Goal: Information Seeking & Learning: Learn about a topic

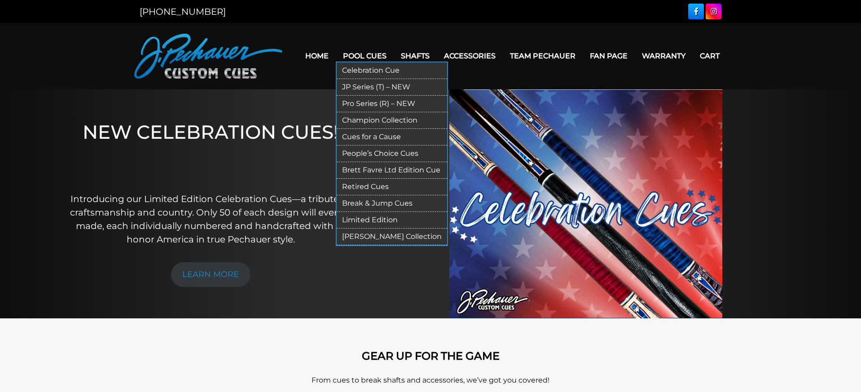
click at [350, 100] on link "Pro Series (R) – NEW" at bounding box center [392, 104] width 110 height 17
click at [368, 203] on link "Break & Jump Cues" at bounding box center [392, 203] width 110 height 17
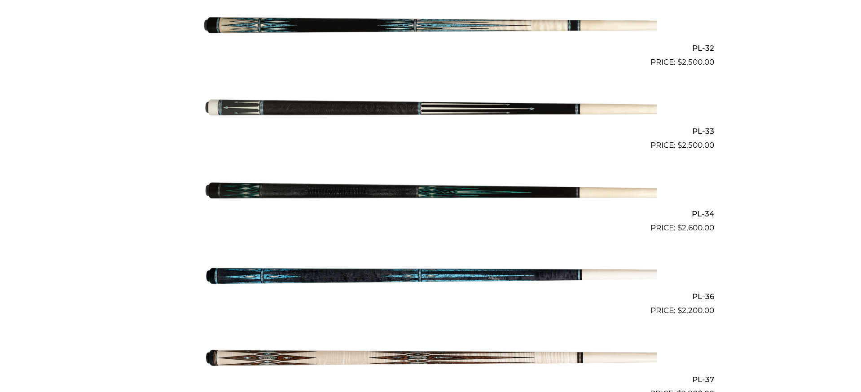
scroll to position [2197, 0]
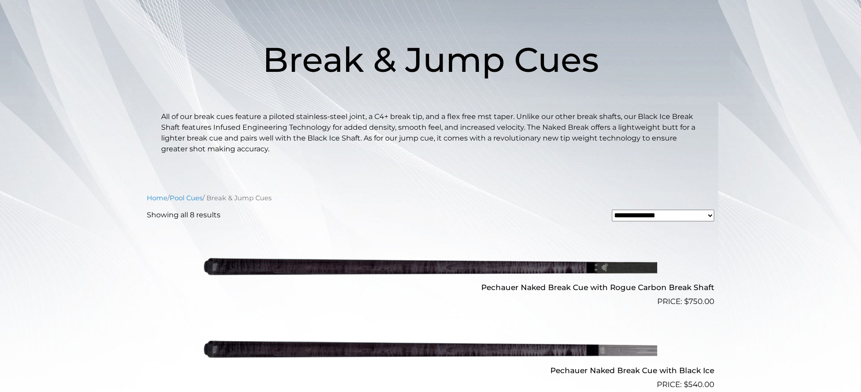
scroll to position [16, 0]
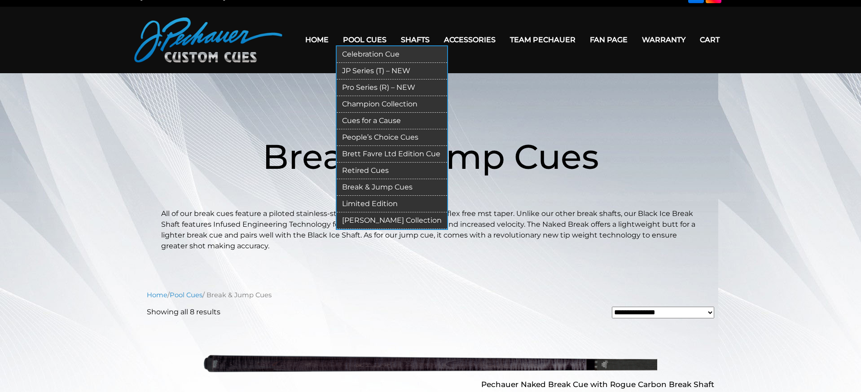
click at [360, 173] on link "Retired Cues" at bounding box center [392, 171] width 110 height 17
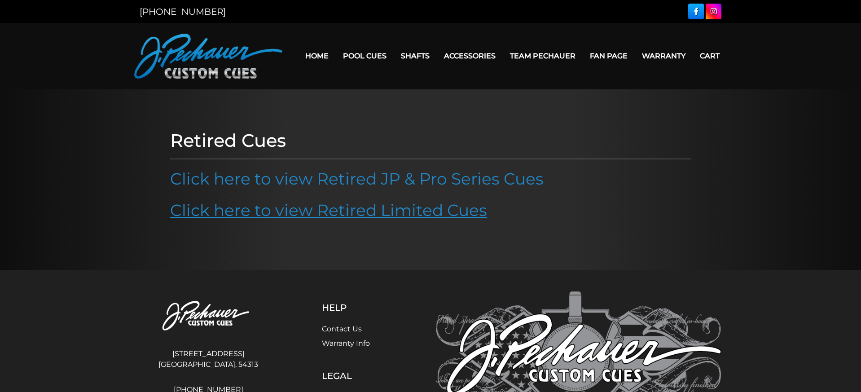
click at [431, 206] on link "Click here to view Retired Limited Cues" at bounding box center [328, 210] width 317 height 20
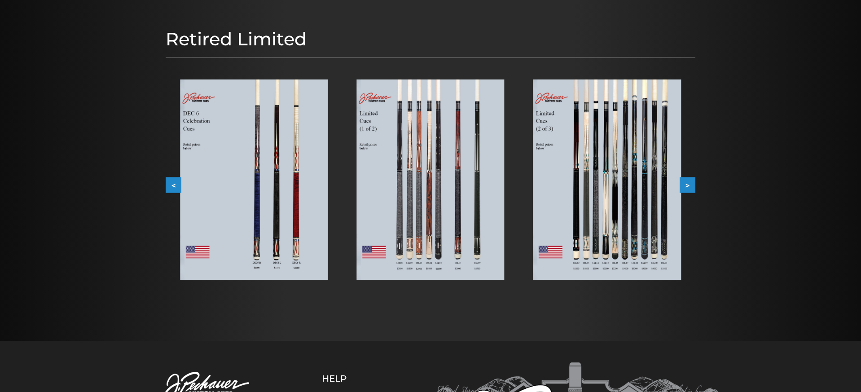
scroll to position [97, 0]
click at [690, 188] on button ">" at bounding box center [688, 185] width 16 height 16
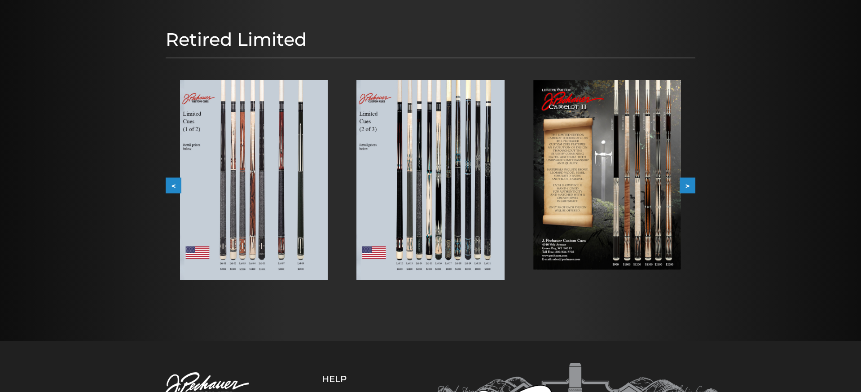
click at [690, 188] on button ">" at bounding box center [688, 185] width 16 height 16
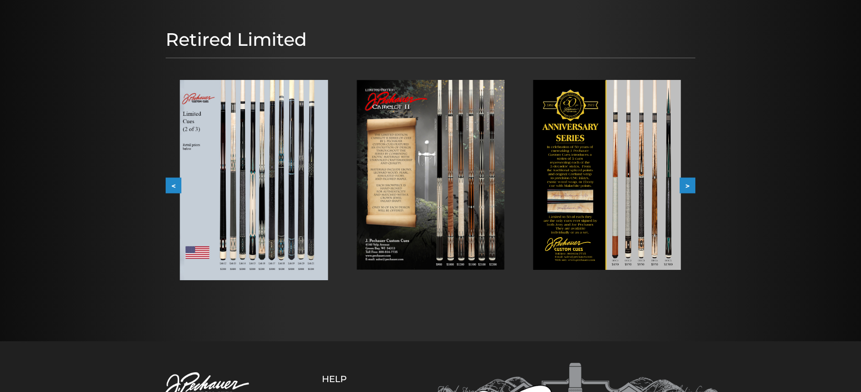
click at [690, 188] on button ">" at bounding box center [688, 185] width 16 height 16
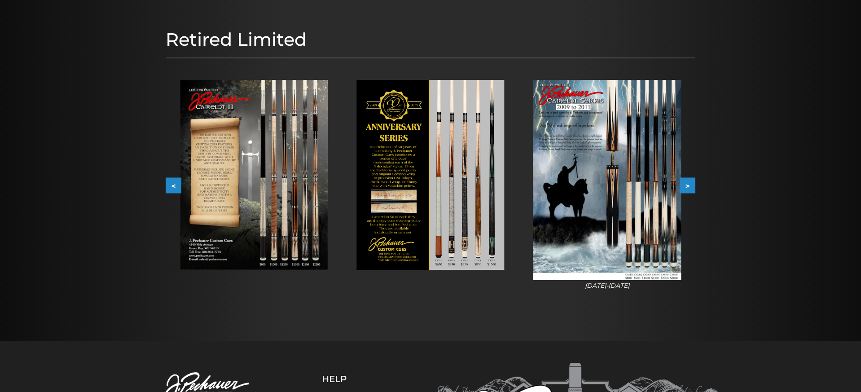
click at [690, 188] on button ">" at bounding box center [688, 185] width 16 height 16
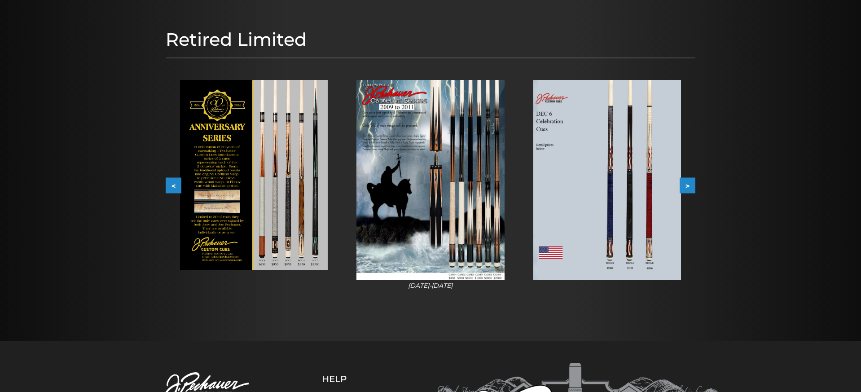
click at [690, 188] on button ">" at bounding box center [688, 185] width 16 height 16
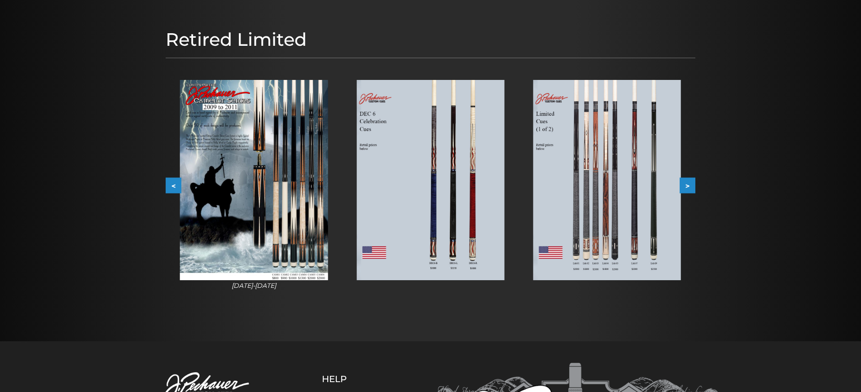
click at [690, 188] on button ">" at bounding box center [688, 185] width 16 height 16
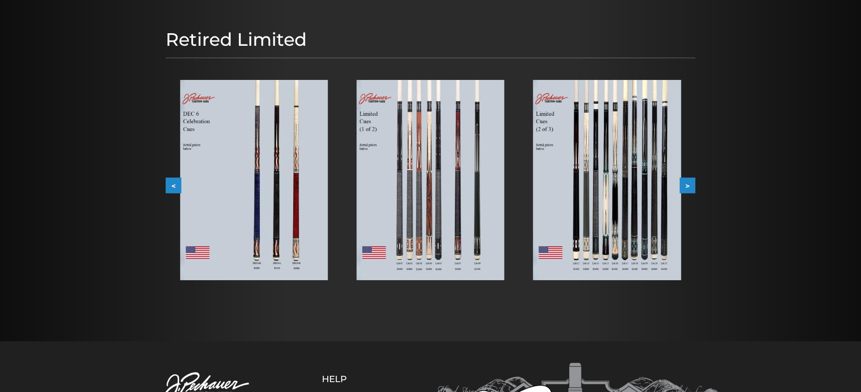
click at [471, 166] on img at bounding box center [430, 180] width 148 height 200
click at [686, 186] on button ">" at bounding box center [688, 185] width 16 height 16
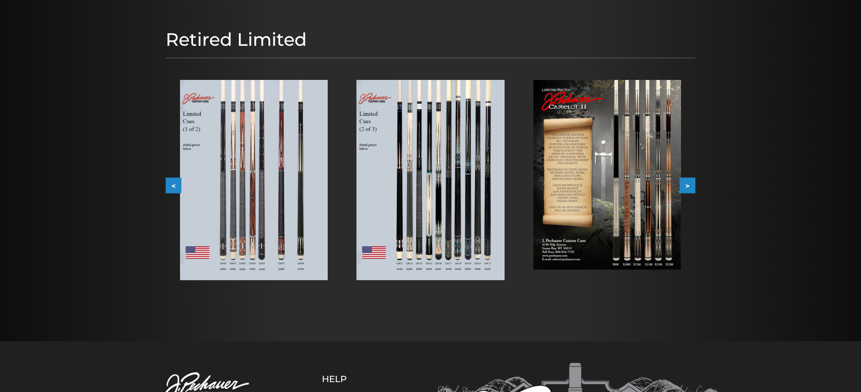
click at [686, 186] on button ">" at bounding box center [688, 185] width 16 height 16
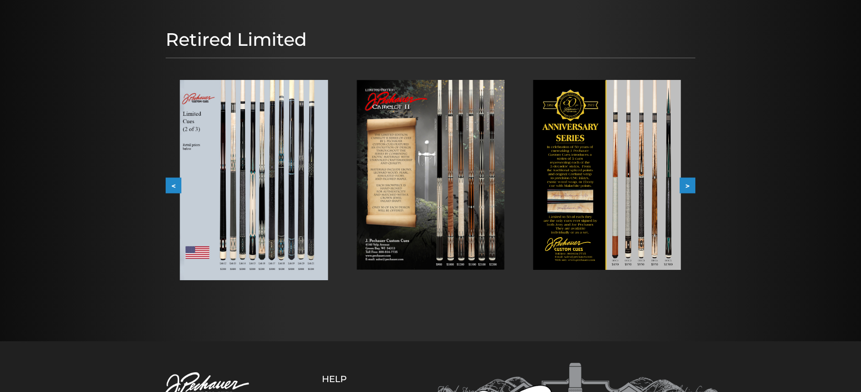
click at [686, 186] on button ">" at bounding box center [688, 185] width 16 height 16
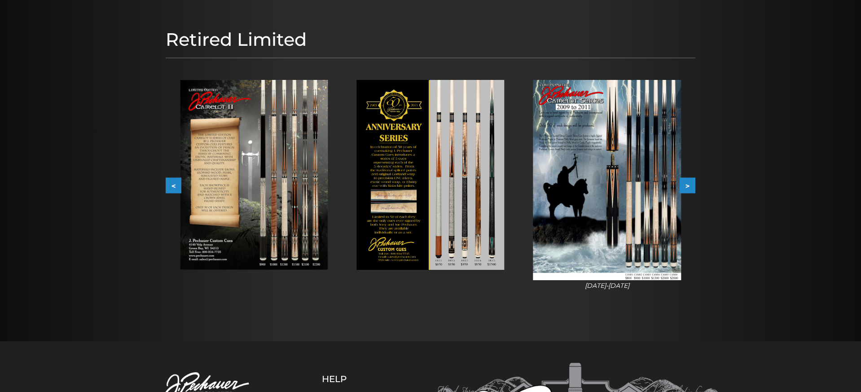
click at [686, 186] on button ">" at bounding box center [688, 185] width 16 height 16
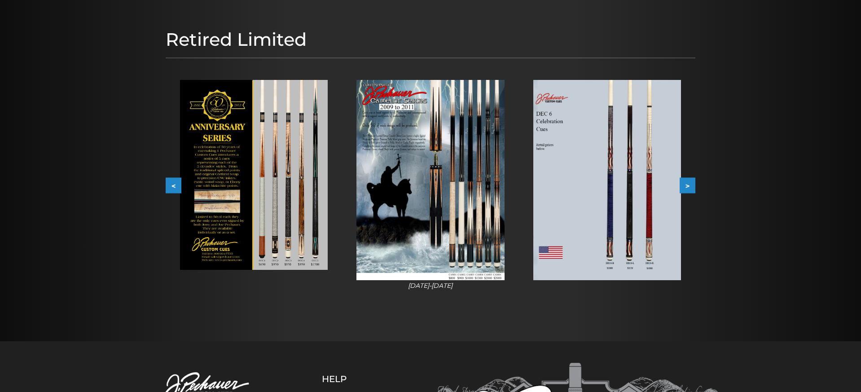
click at [686, 186] on button ">" at bounding box center [688, 185] width 16 height 16
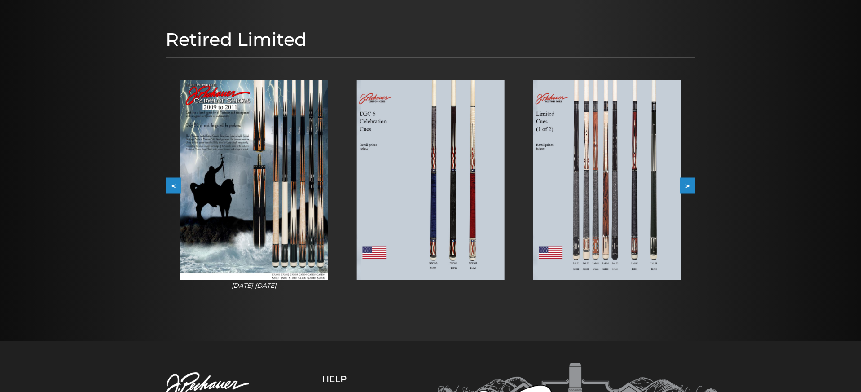
click at [597, 222] on img at bounding box center [607, 180] width 148 height 200
click at [690, 185] on button ">" at bounding box center [688, 185] width 16 height 16
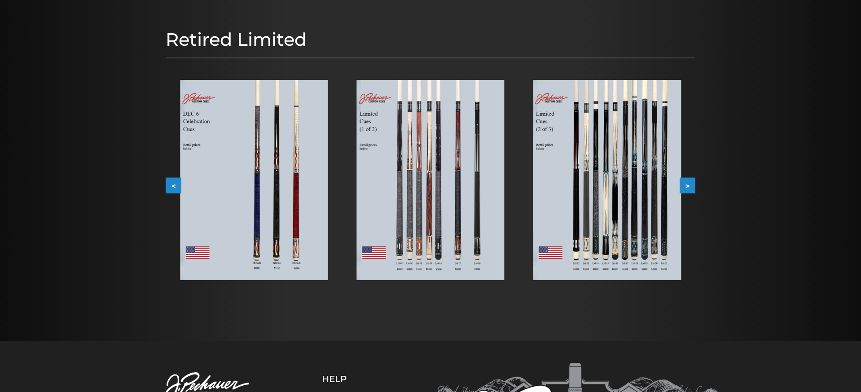
click at [690, 185] on button ">" at bounding box center [688, 185] width 16 height 16
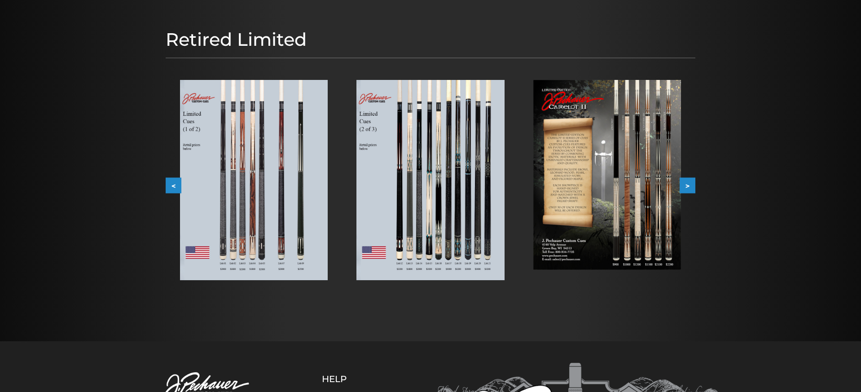
click at [690, 185] on button ">" at bounding box center [688, 185] width 16 height 16
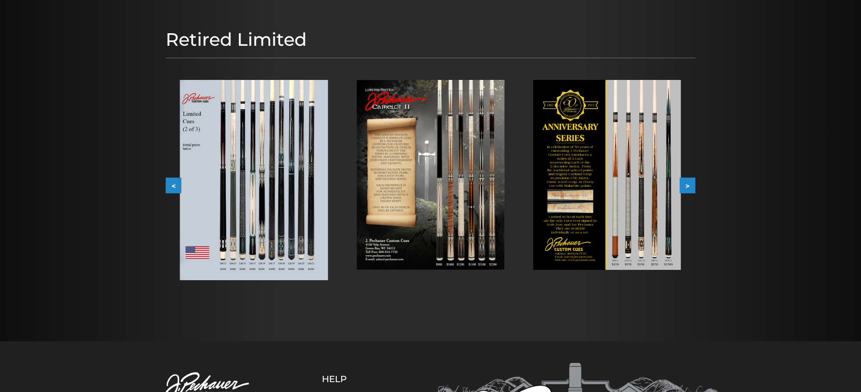
click at [690, 185] on button ">" at bounding box center [688, 185] width 16 height 16
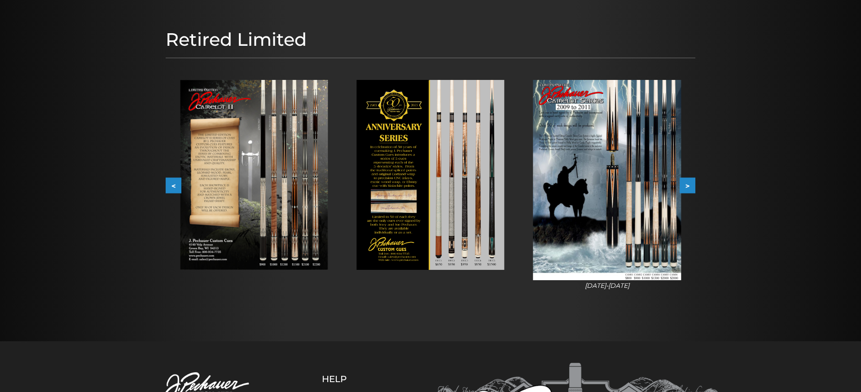
click at [690, 185] on button ">" at bounding box center [688, 185] width 16 height 16
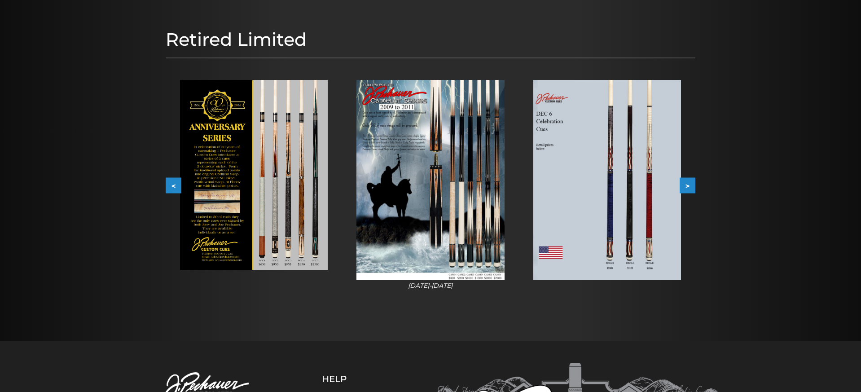
click at [690, 185] on button ">" at bounding box center [688, 185] width 16 height 16
